Goal: Transaction & Acquisition: Download file/media

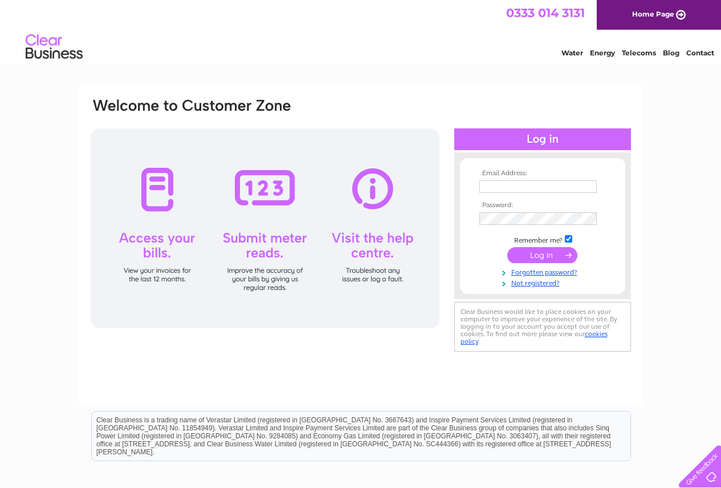
type input "kelly@nelsonslawyers.co.uk"
click at [533, 253] on input "submit" at bounding box center [543, 255] width 70 height 16
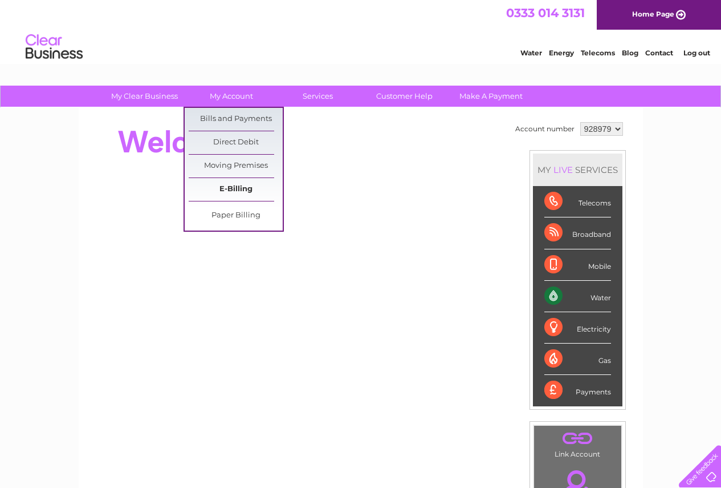
click at [241, 196] on link "E-Billing" at bounding box center [236, 189] width 94 height 23
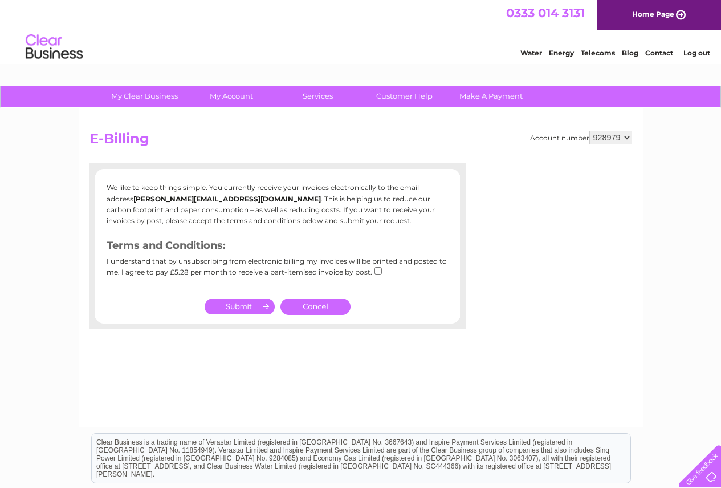
click at [325, 309] on link "Cancel" at bounding box center [316, 306] width 70 height 17
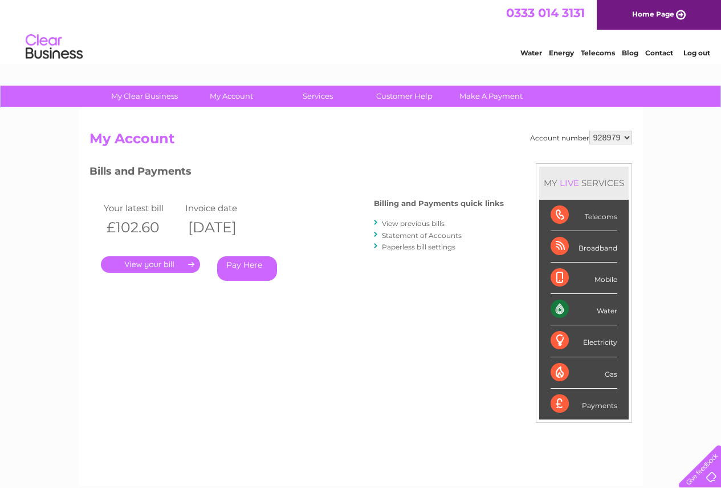
click at [176, 269] on link "." at bounding box center [150, 264] width 99 height 17
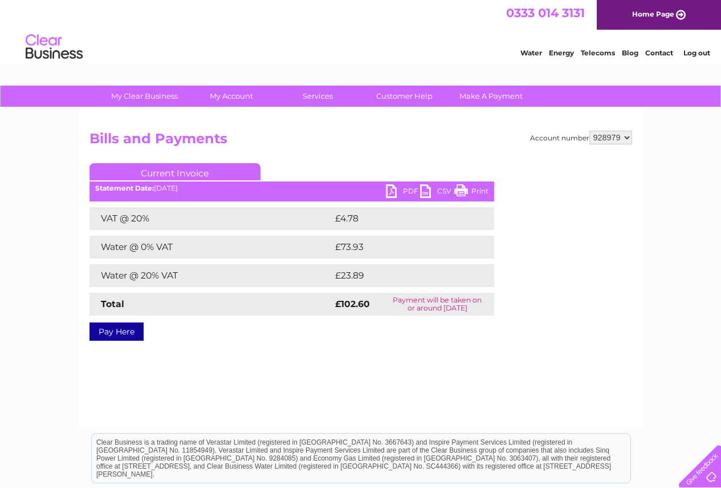
click at [391, 189] on link "PDF" at bounding box center [403, 192] width 34 height 17
